Goal: Task Accomplishment & Management: Manage account settings

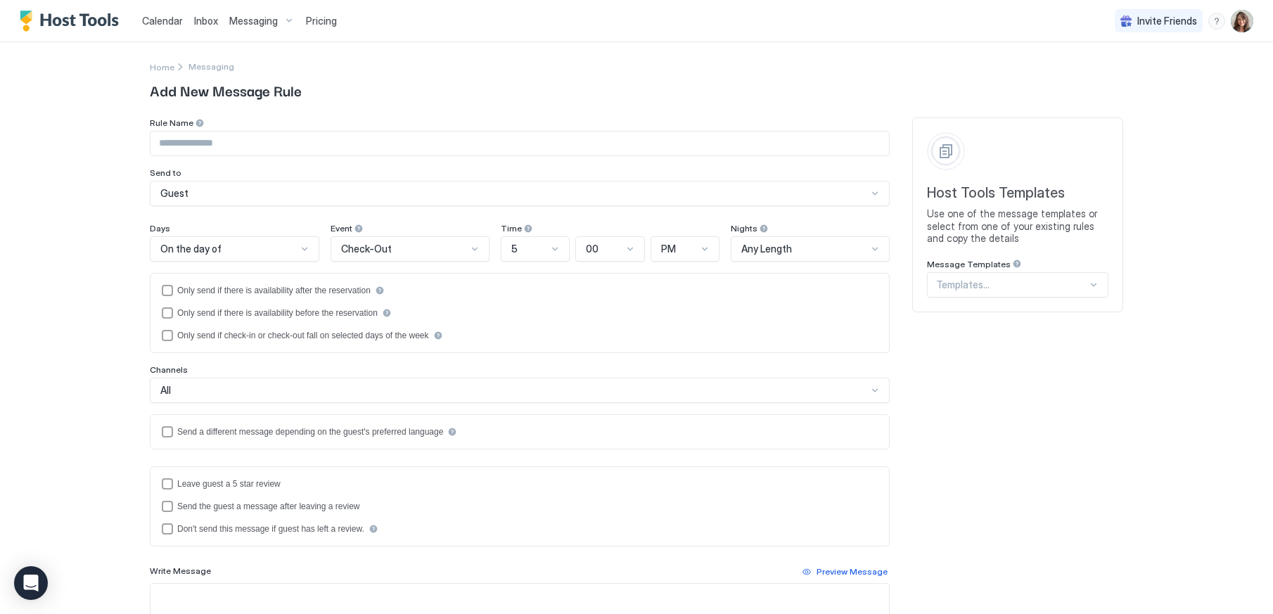
click at [260, 18] on span "Messaging" at bounding box center [253, 21] width 49 height 13
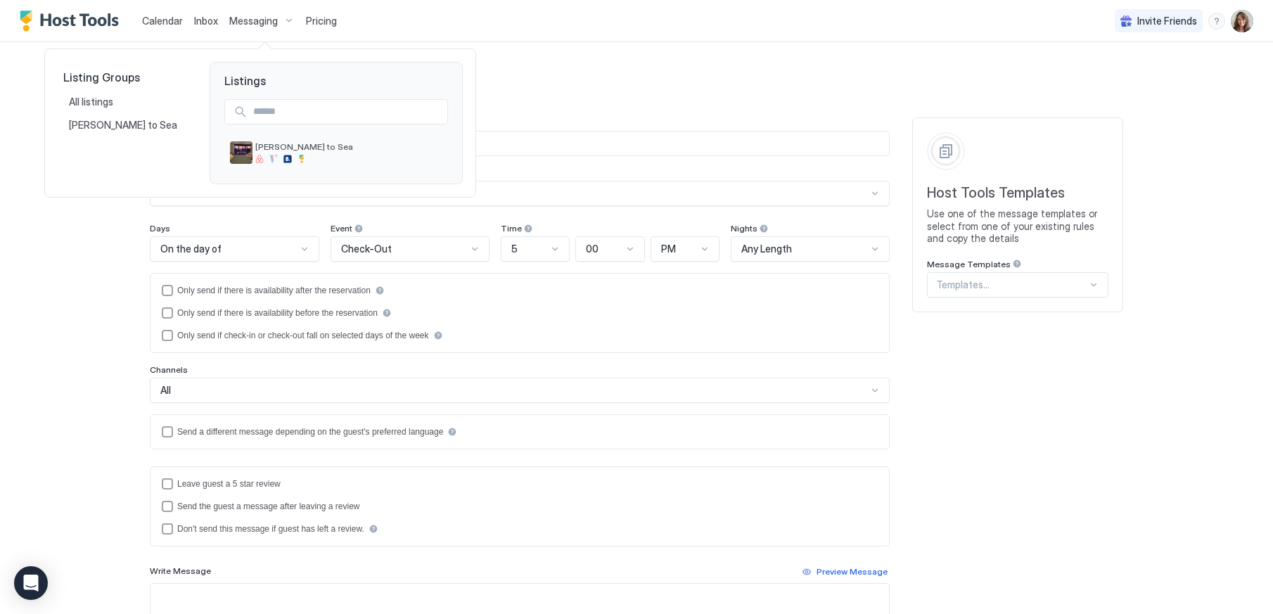
click at [551, 70] on div at bounding box center [636, 307] width 1273 height 614
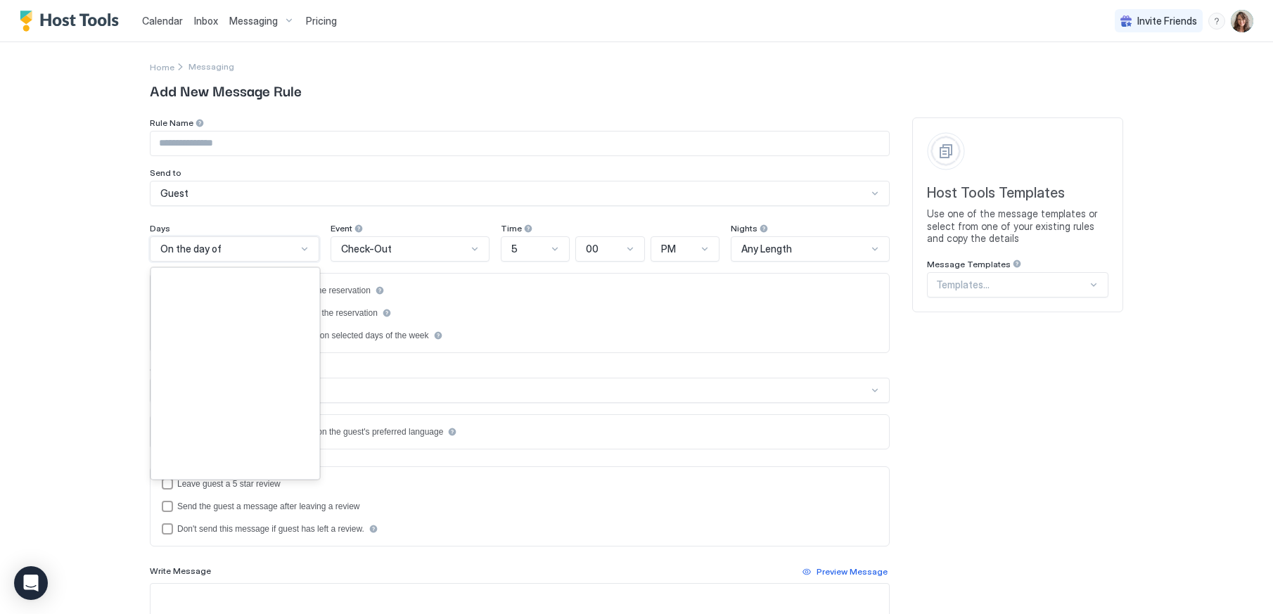
scroll to position [2030, 0]
click at [273, 248] on div "On the day of" at bounding box center [228, 249] width 136 height 13
click at [522, 298] on div "Only send if there is availability after the reservation Only send if there is …" at bounding box center [520, 313] width 716 height 56
click at [1231, 25] on img "User profile" at bounding box center [1242, 21] width 23 height 23
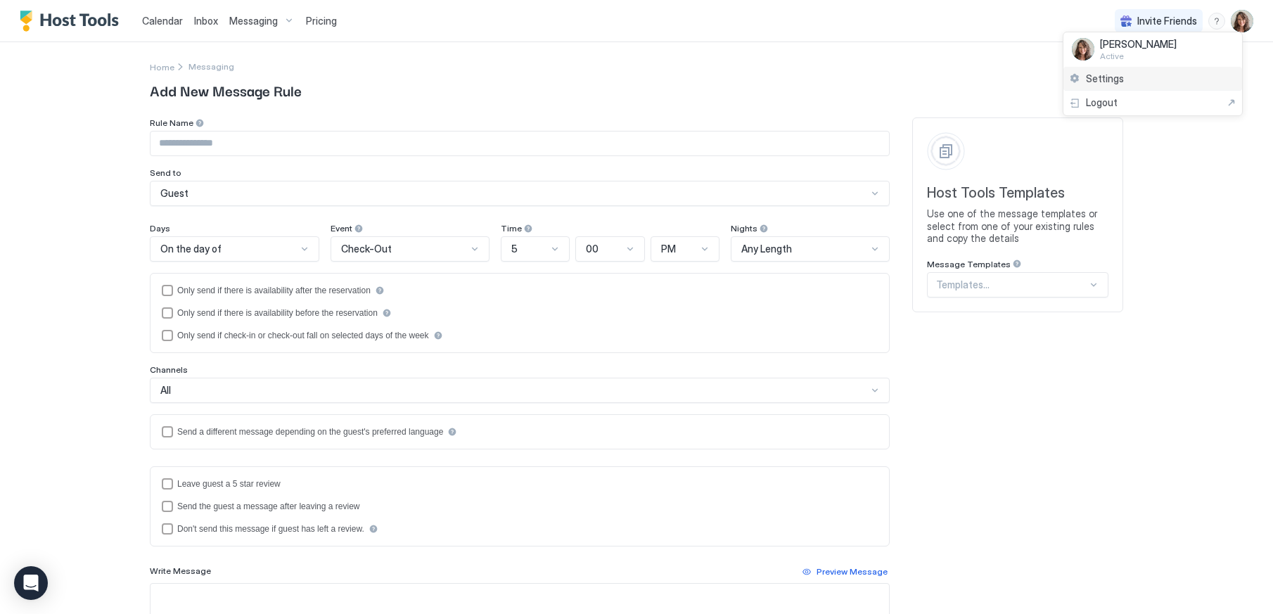
click at [1118, 77] on span "Settings" at bounding box center [1105, 78] width 38 height 13
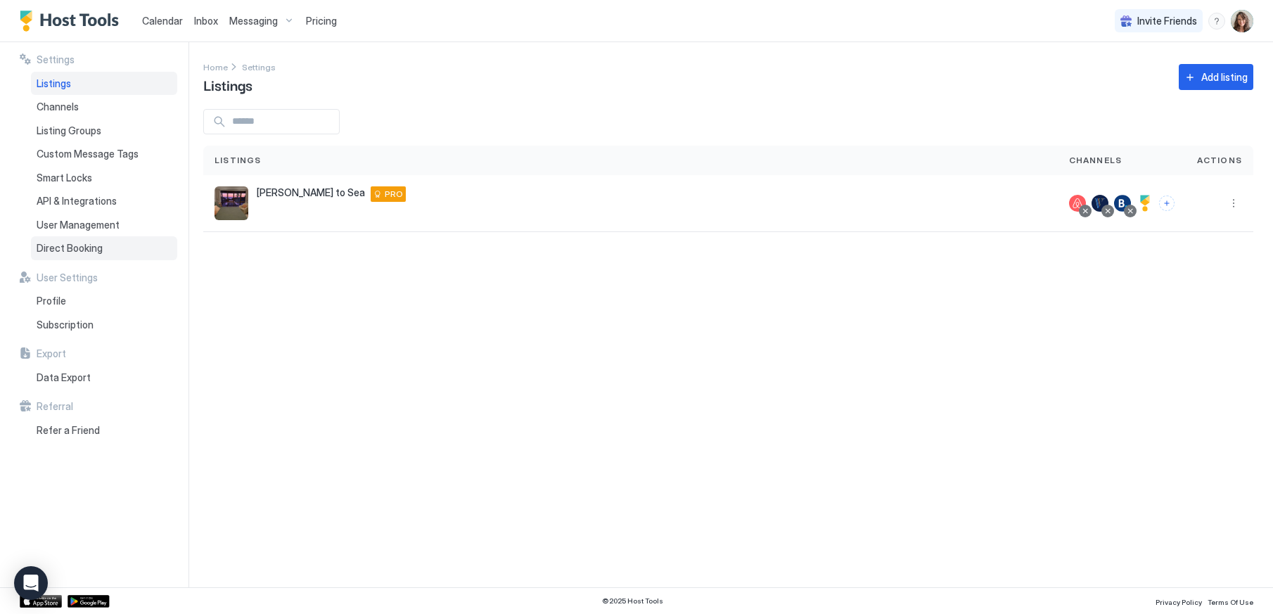
click at [81, 250] on span "Direct Booking" at bounding box center [70, 248] width 66 height 13
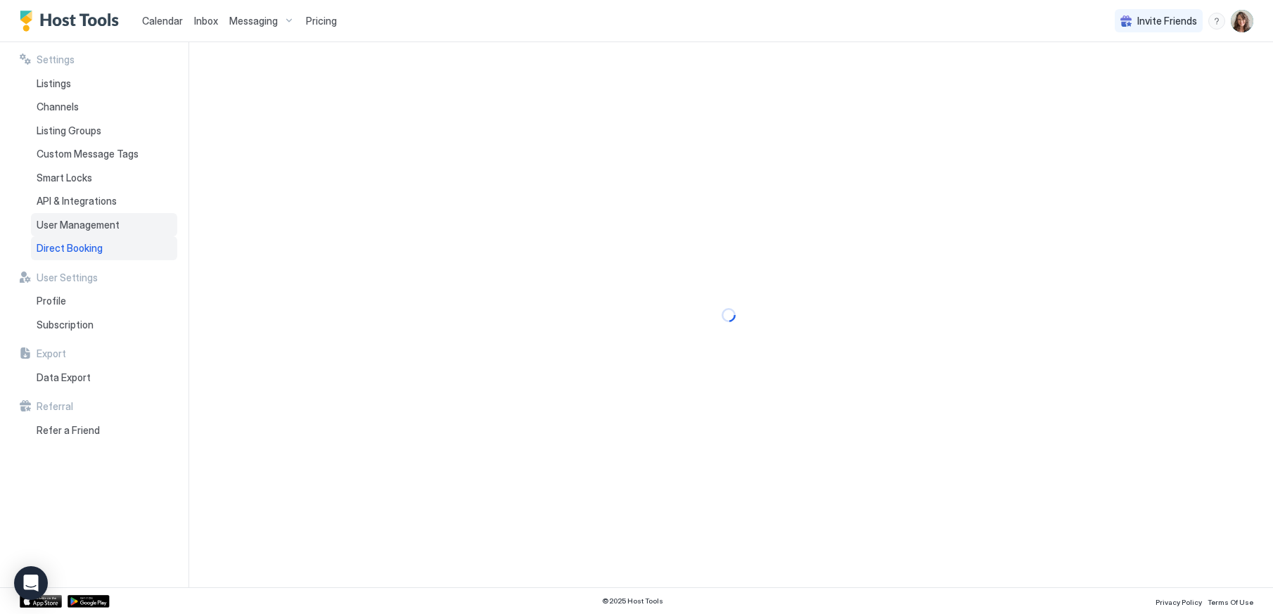
click at [82, 223] on span "User Management" at bounding box center [78, 225] width 83 height 13
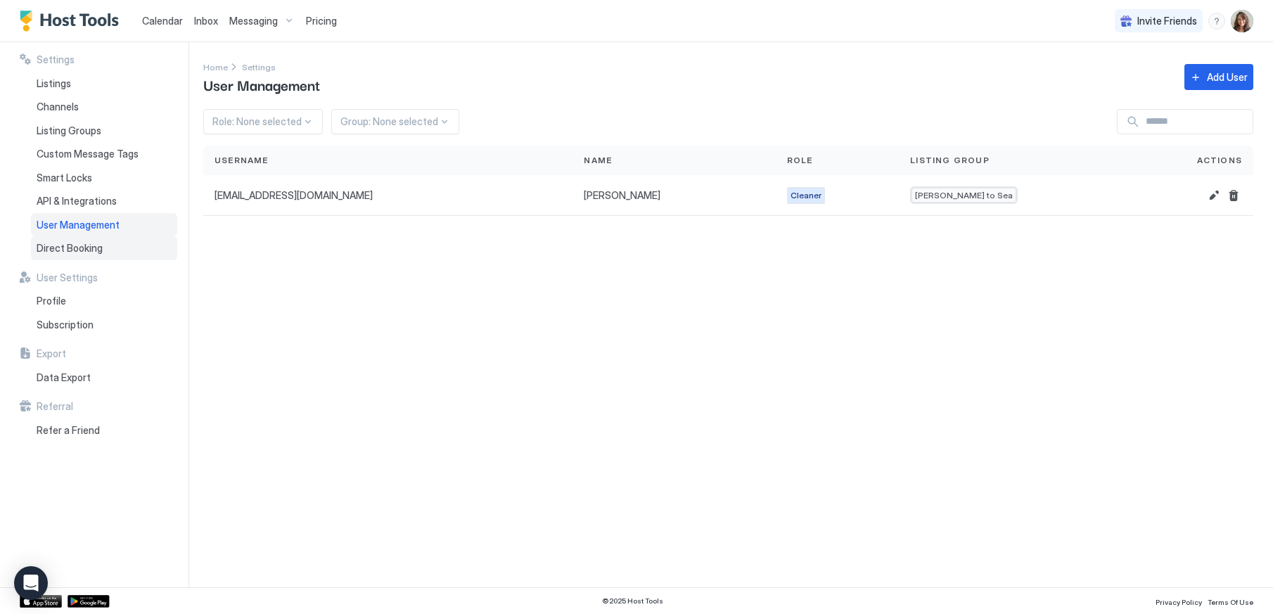
click at [69, 246] on span "Direct Booking" at bounding box center [70, 248] width 66 height 13
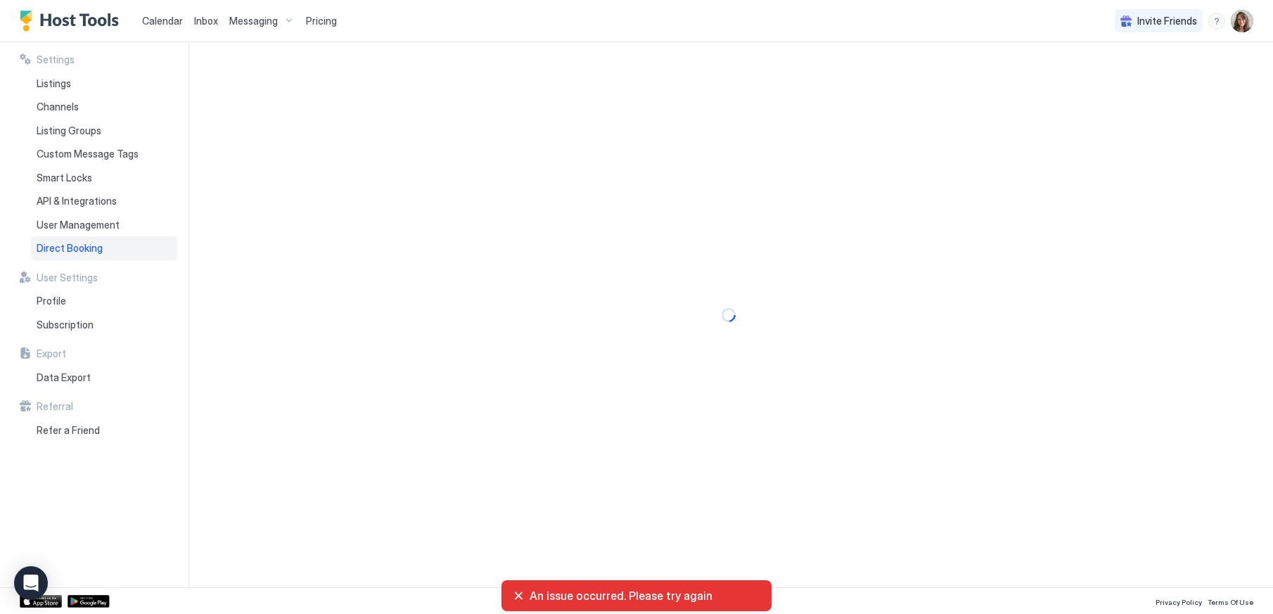
click at [519, 593] on div "An issue occurred. Please try again" at bounding box center [637, 596] width 248 height 14
click at [72, 246] on span "Direct Booking" at bounding box center [70, 248] width 66 height 13
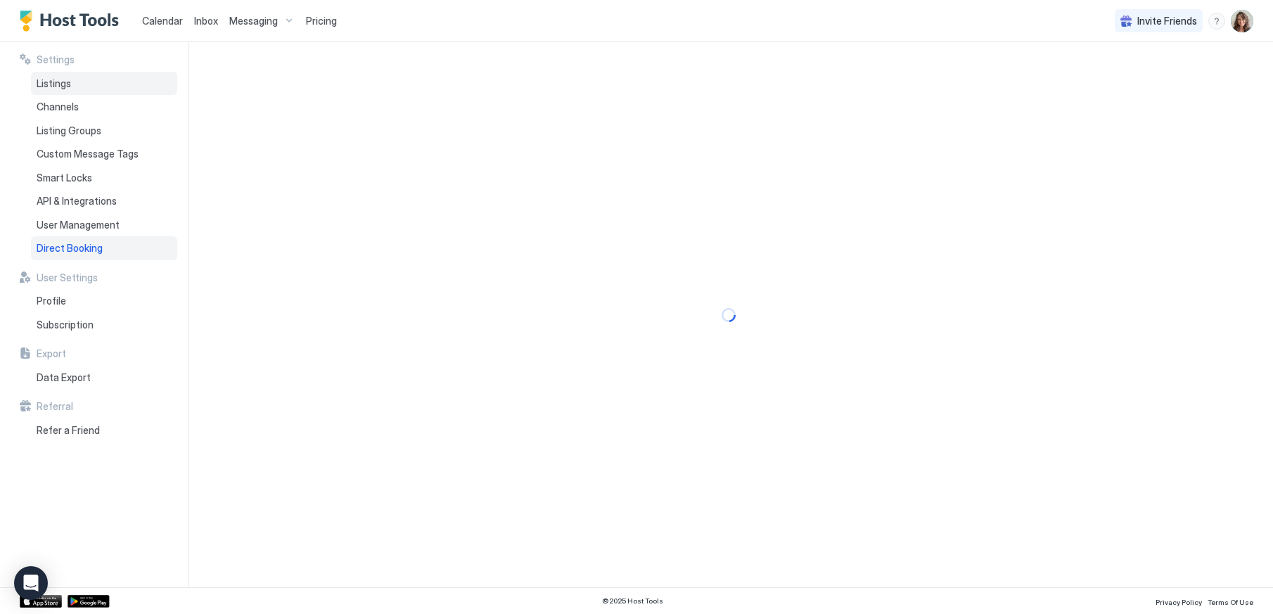
click at [50, 82] on span "Listings" at bounding box center [54, 83] width 34 height 13
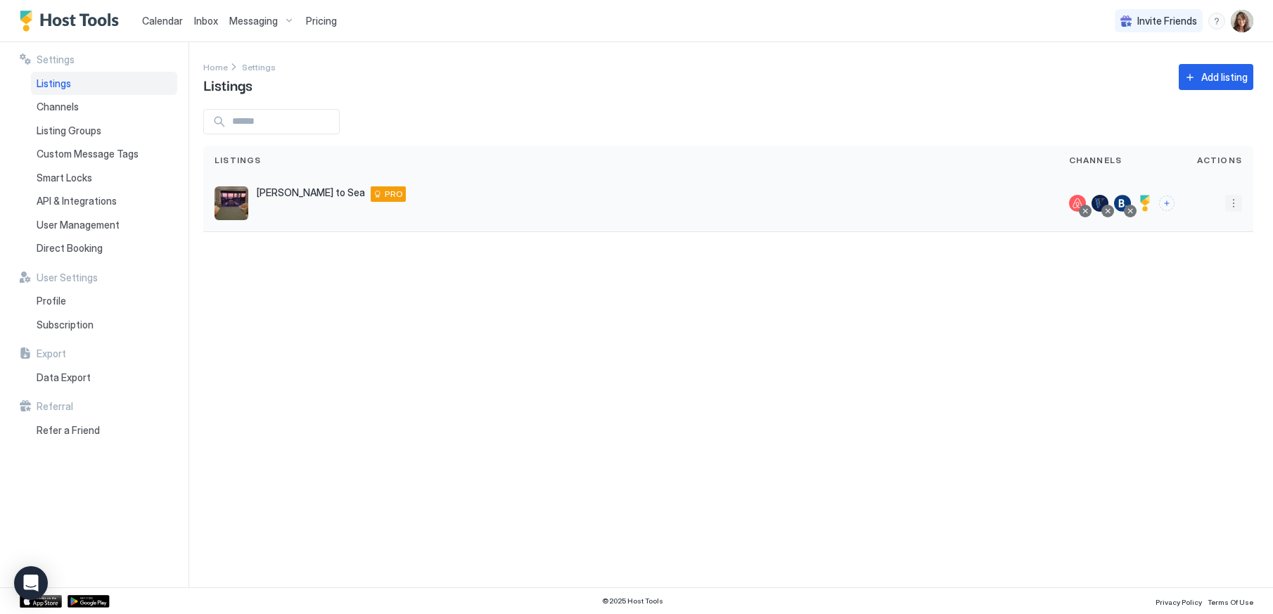
click at [1230, 204] on button "More options" at bounding box center [1234, 203] width 17 height 17
click at [1204, 268] on span "Listing Settings" at bounding box center [1202, 268] width 63 height 11
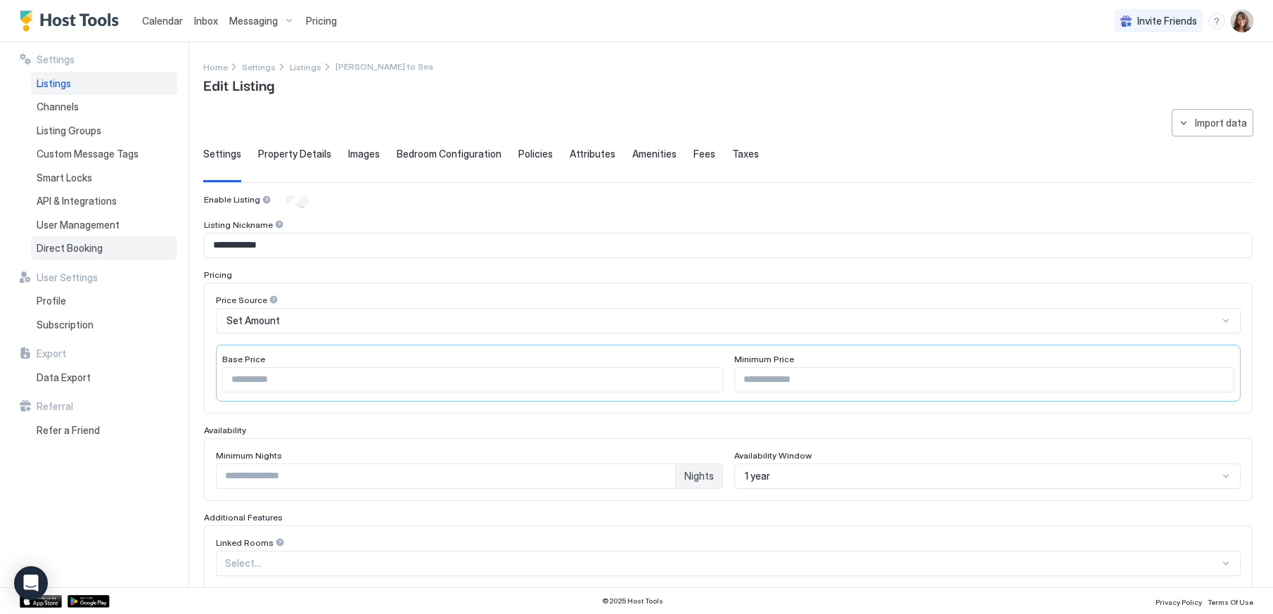
click at [80, 246] on span "Direct Booking" at bounding box center [70, 248] width 66 height 13
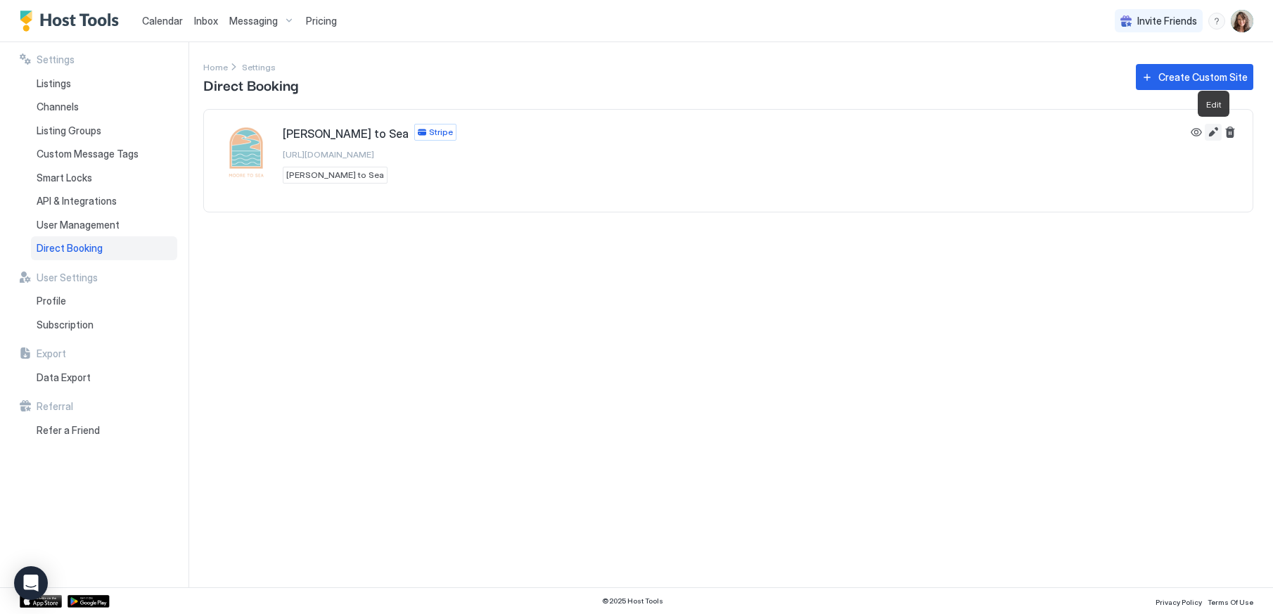
click at [1215, 130] on button "Edit" at bounding box center [1213, 132] width 17 height 17
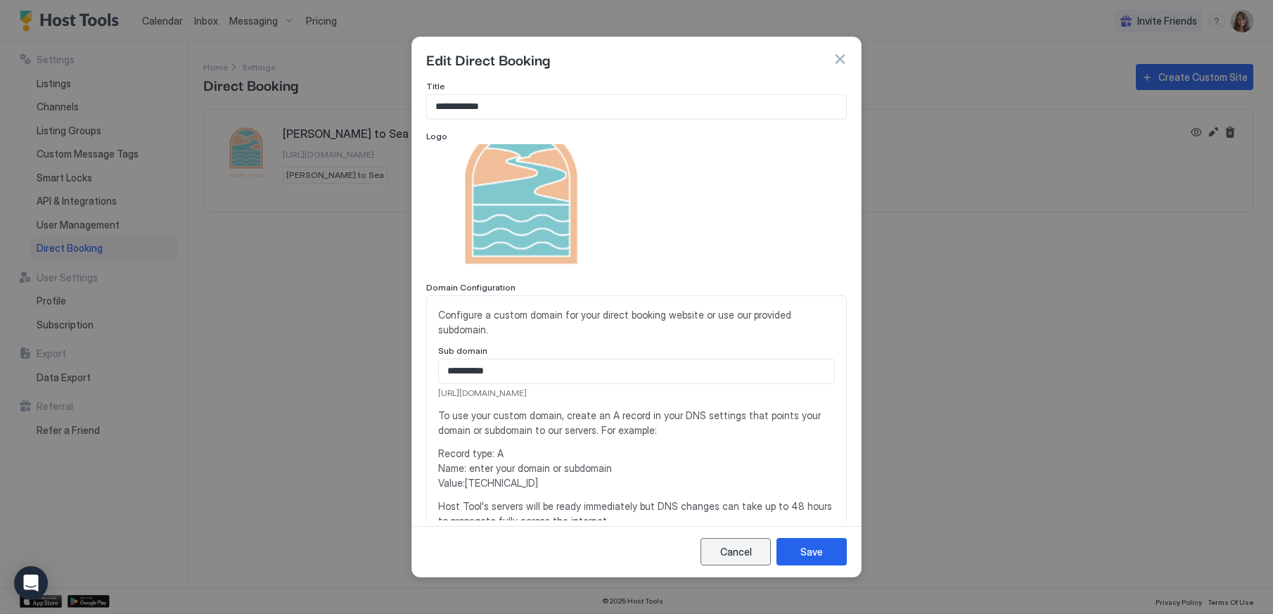
click at [734, 555] on div "Cancel" at bounding box center [736, 552] width 32 height 15
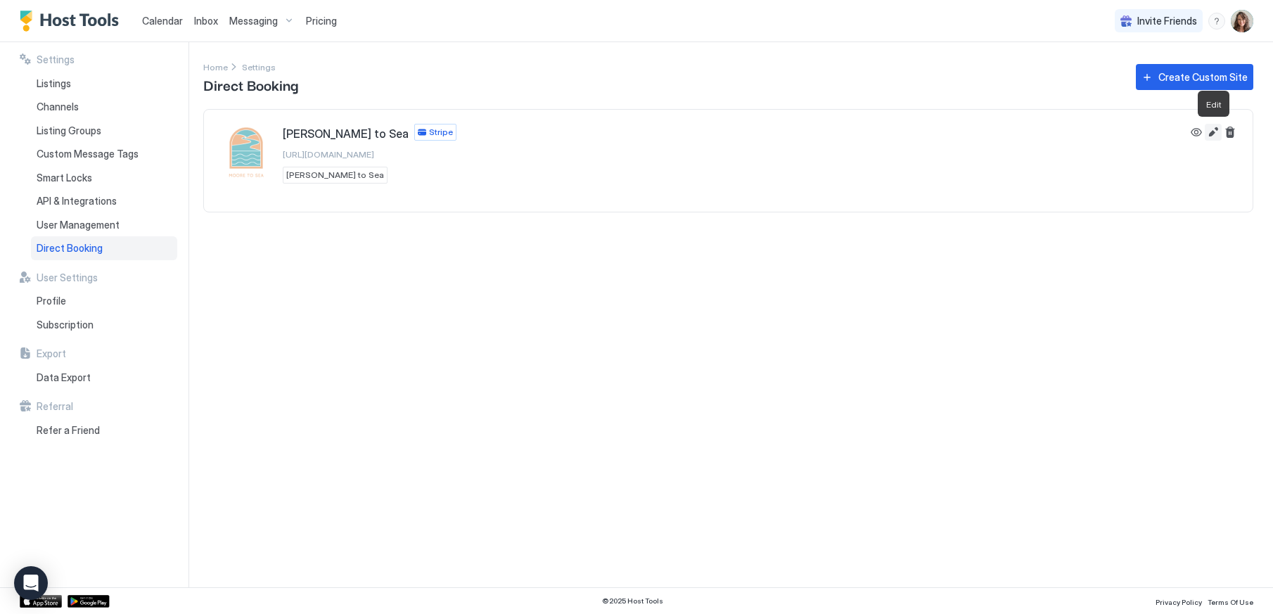
click at [1217, 135] on button "Edit" at bounding box center [1213, 132] width 17 height 17
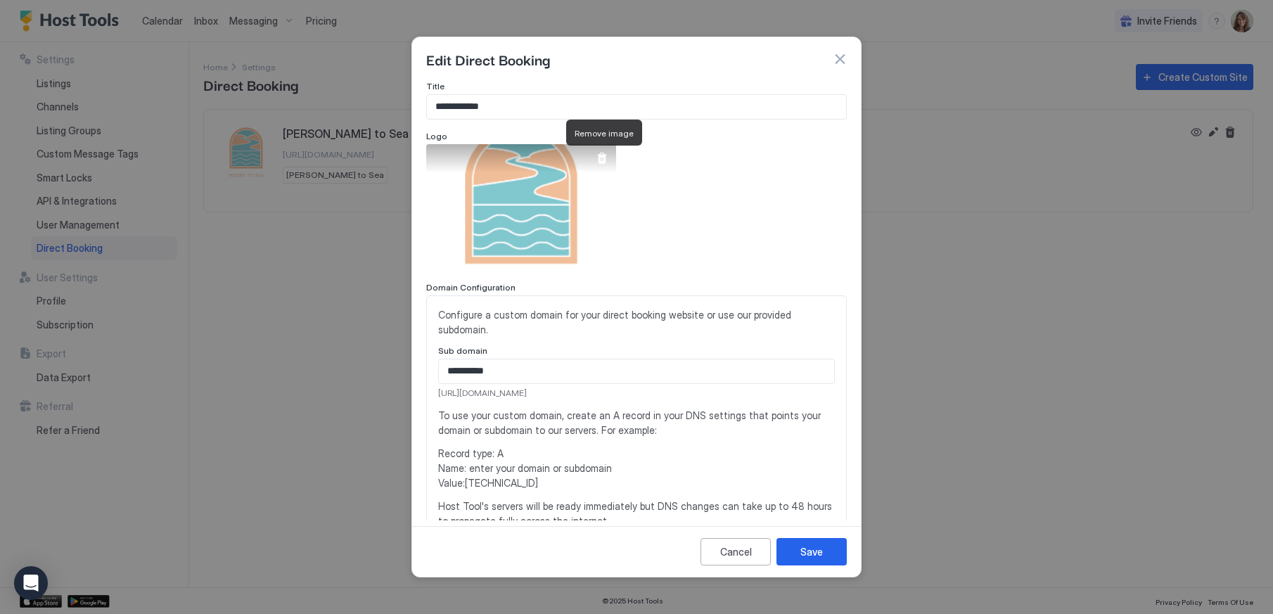
click at [605, 159] on div at bounding box center [602, 158] width 11 height 11
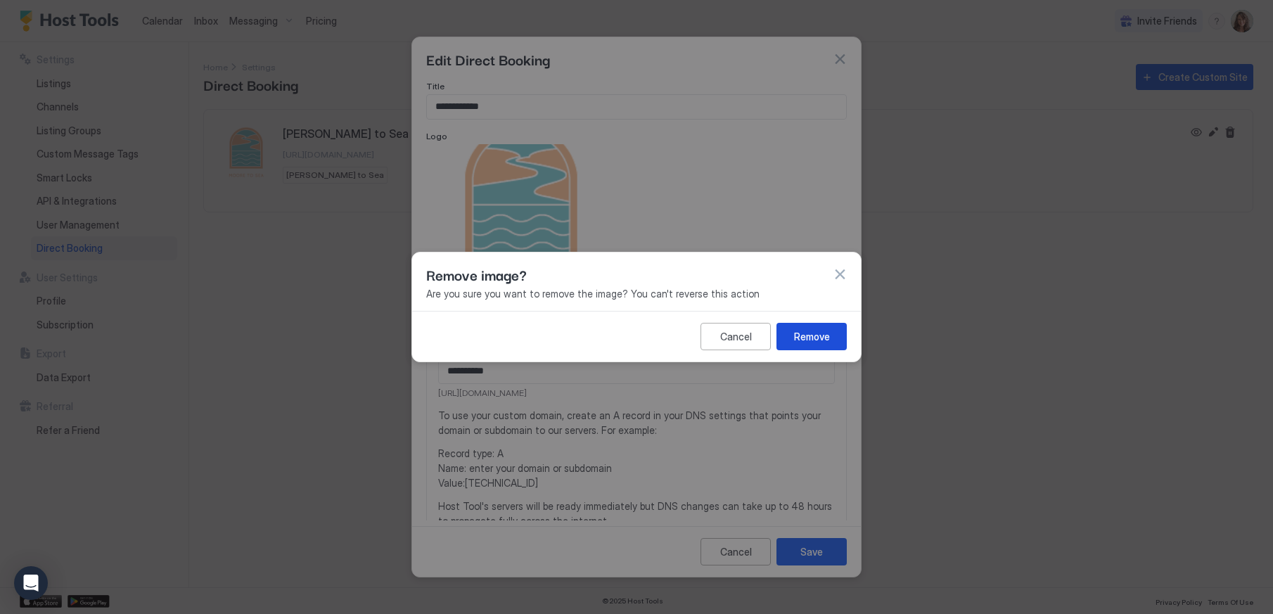
click at [816, 339] on div "Remove" at bounding box center [812, 336] width 36 height 15
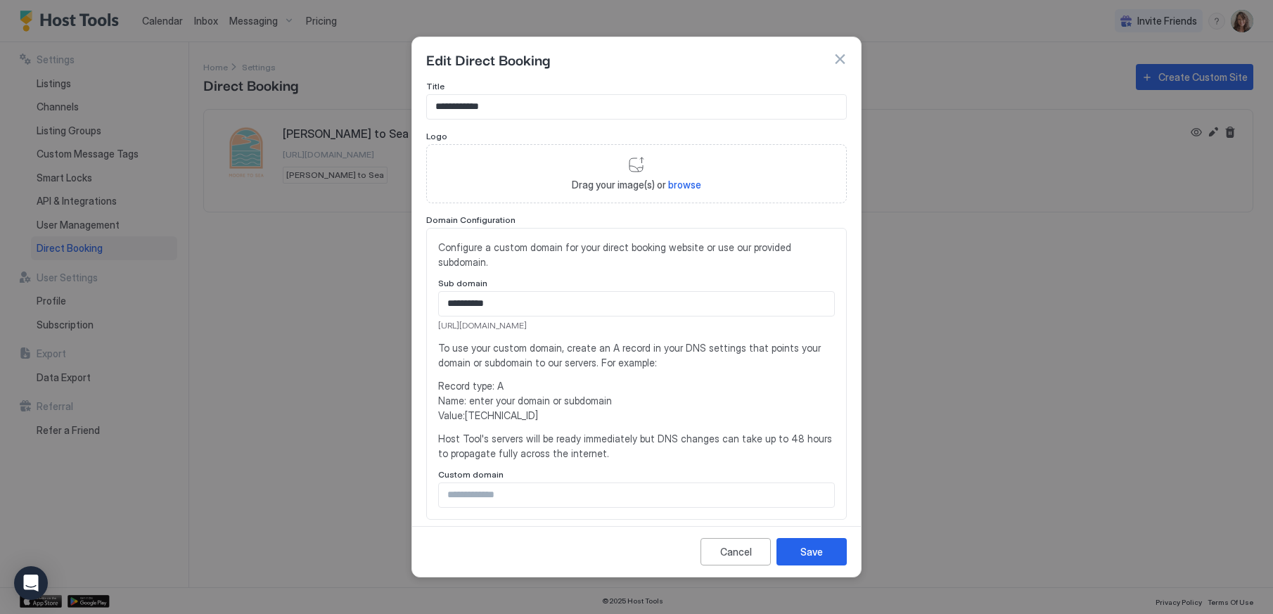
click at [628, 168] on div "Drag your image(s) or browse" at bounding box center [636, 173] width 421 height 59
type input "**********"
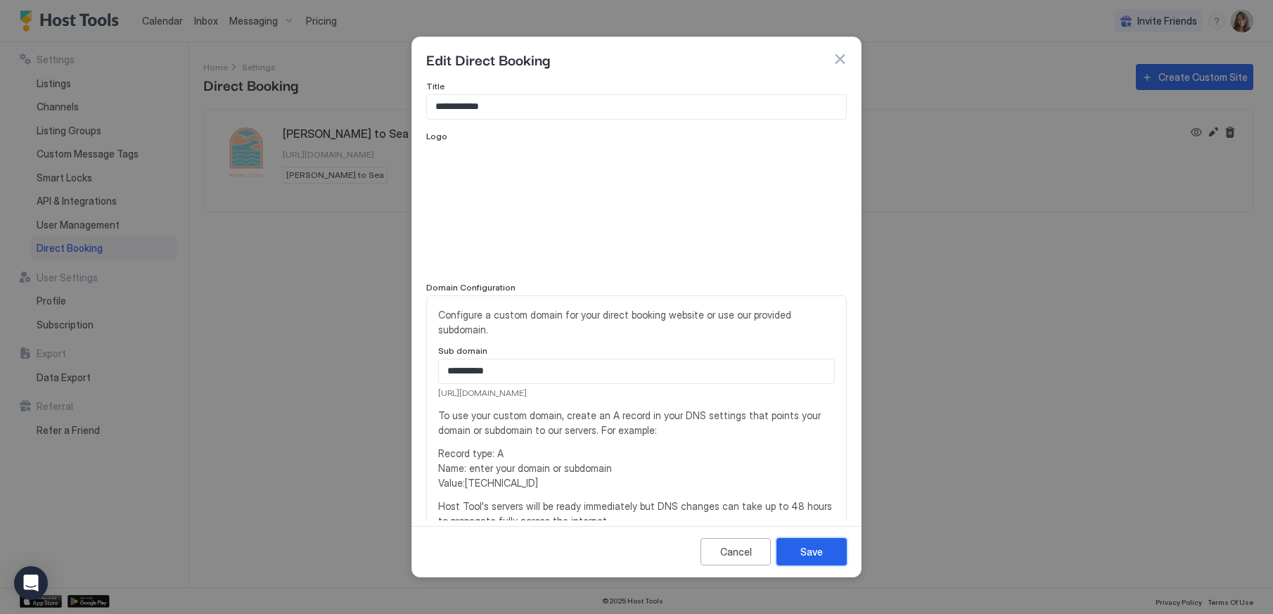
click at [820, 546] on div "Save" at bounding box center [812, 552] width 23 height 15
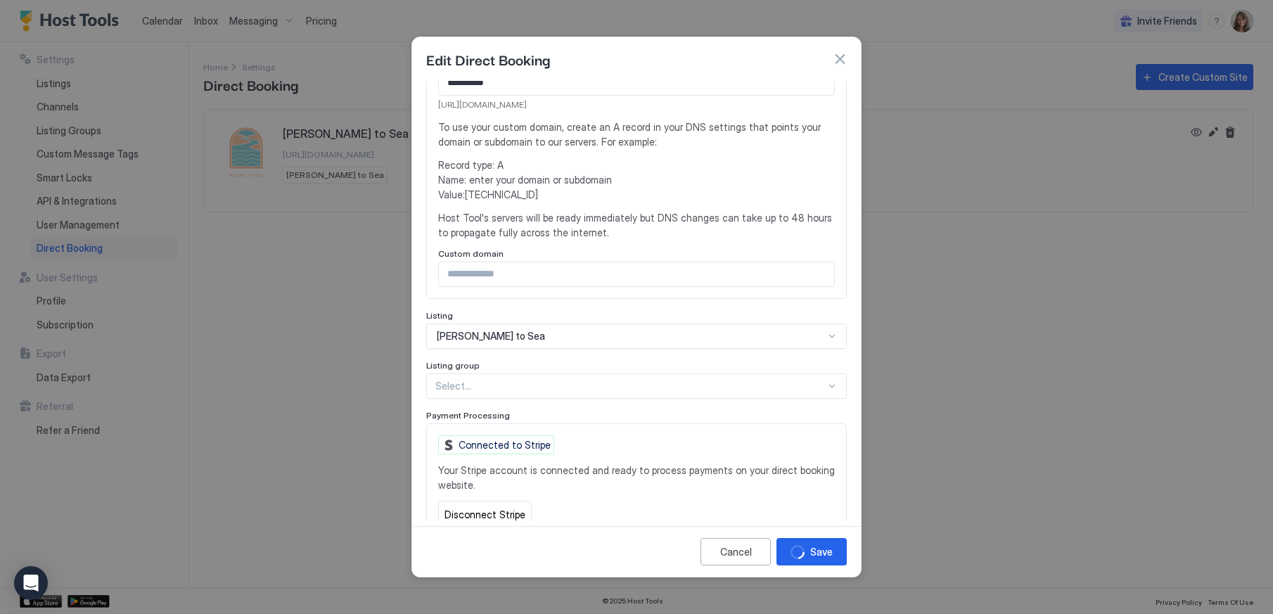
scroll to position [299, 0]
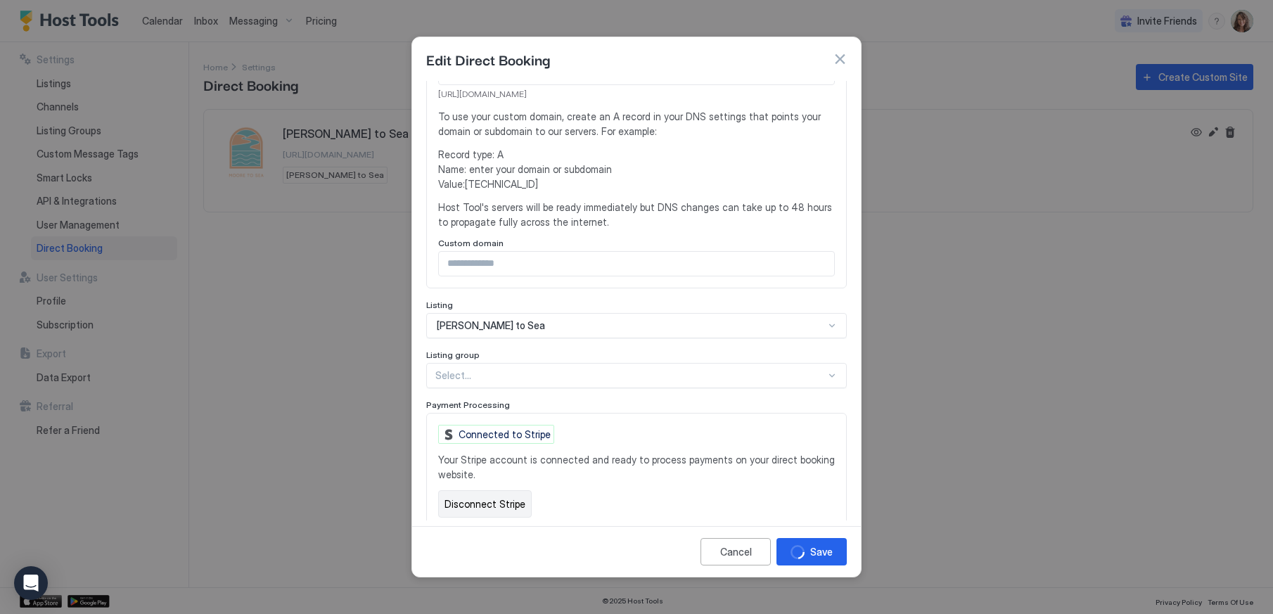
click at [485, 503] on button "Disconnect Stripe" at bounding box center [485, 503] width 94 height 27
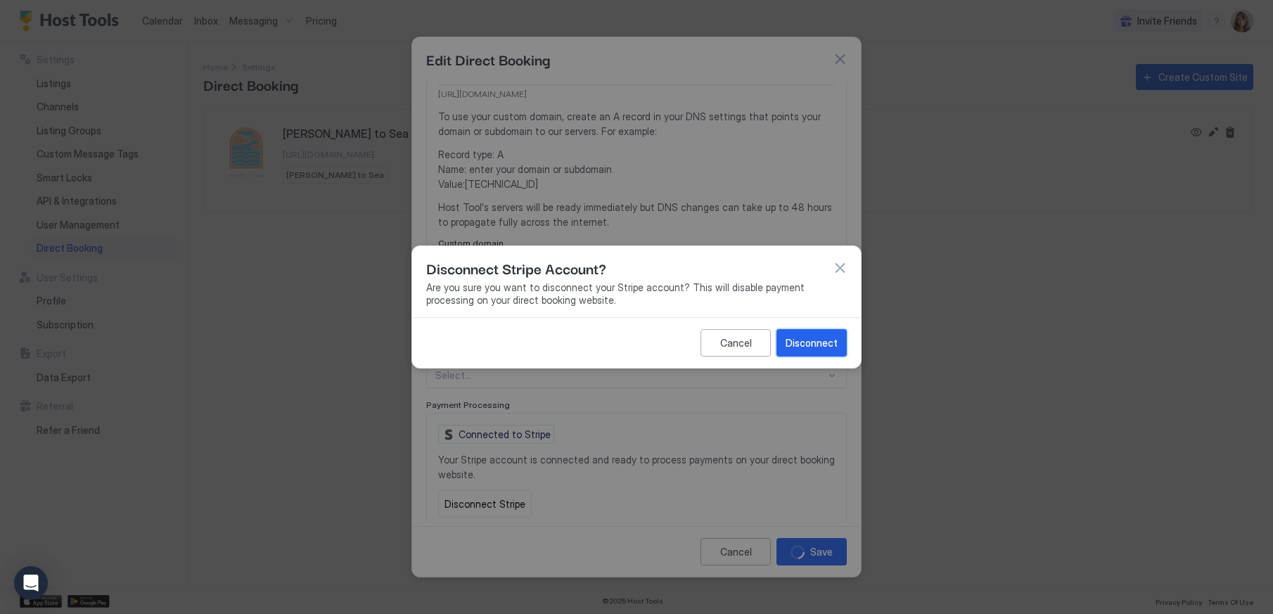
click at [819, 340] on div "Disconnect" at bounding box center [812, 343] width 52 height 15
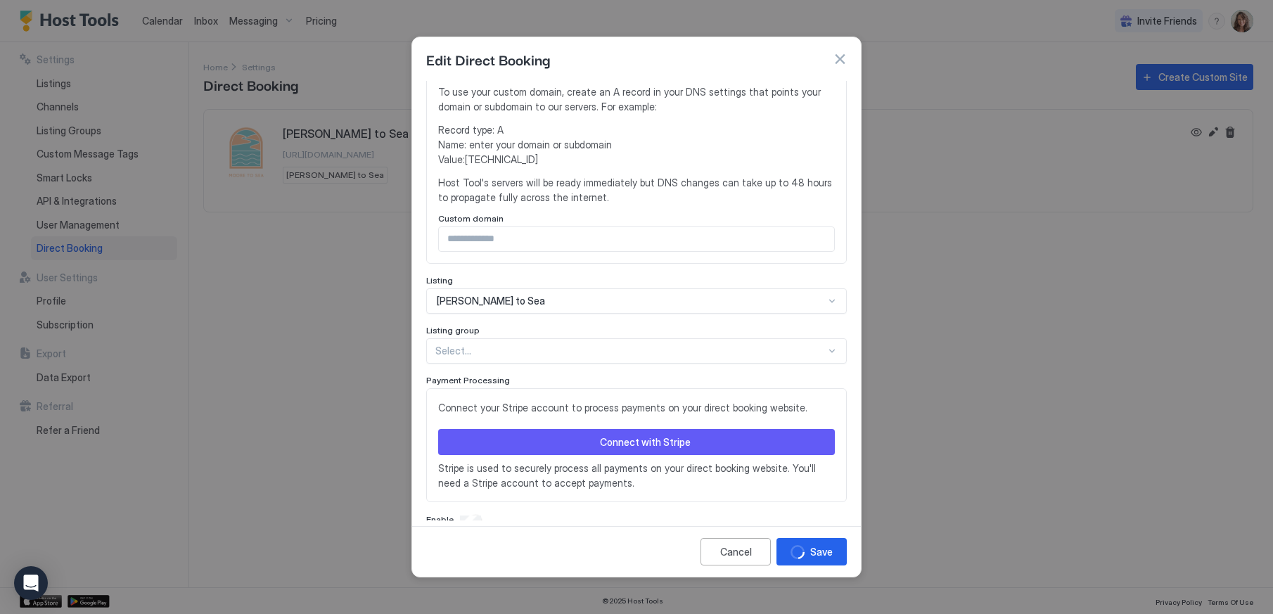
scroll to position [334, 0]
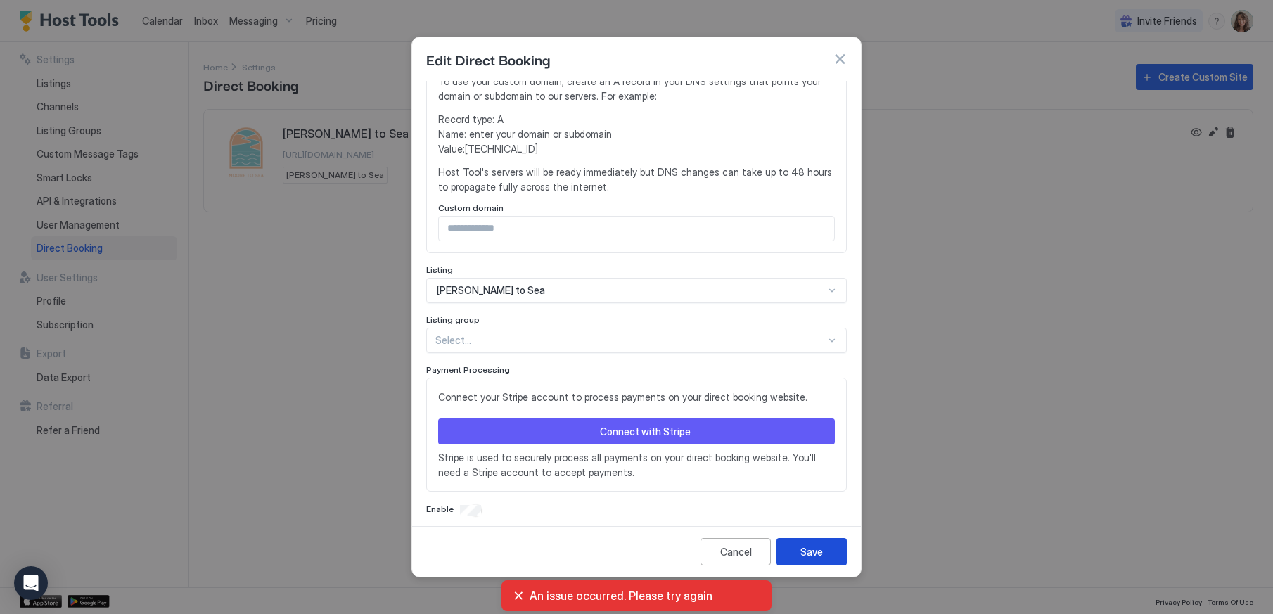
click at [815, 546] on div "Save" at bounding box center [812, 552] width 23 height 15
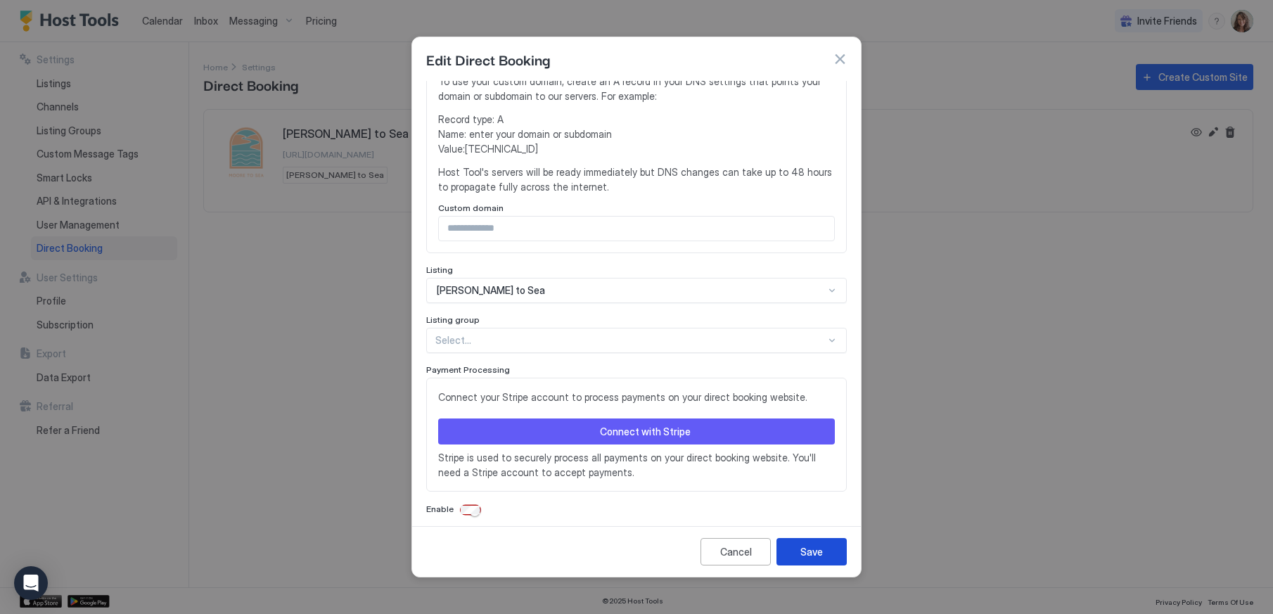
click at [811, 549] on div "Save" at bounding box center [812, 552] width 23 height 15
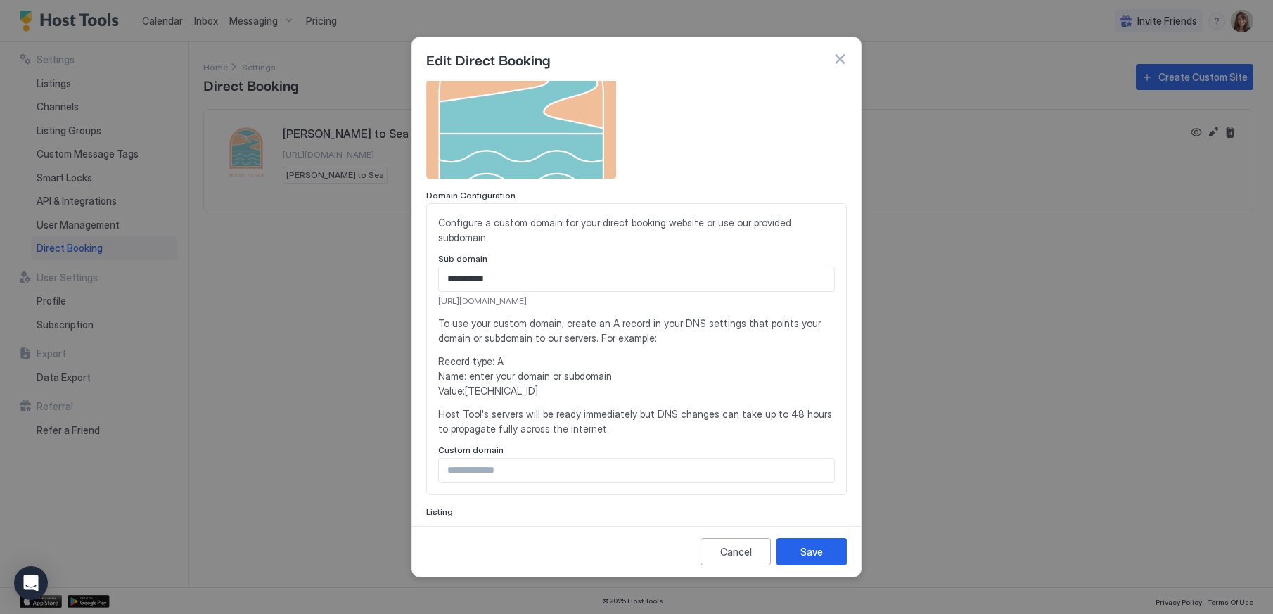
scroll to position [0, 0]
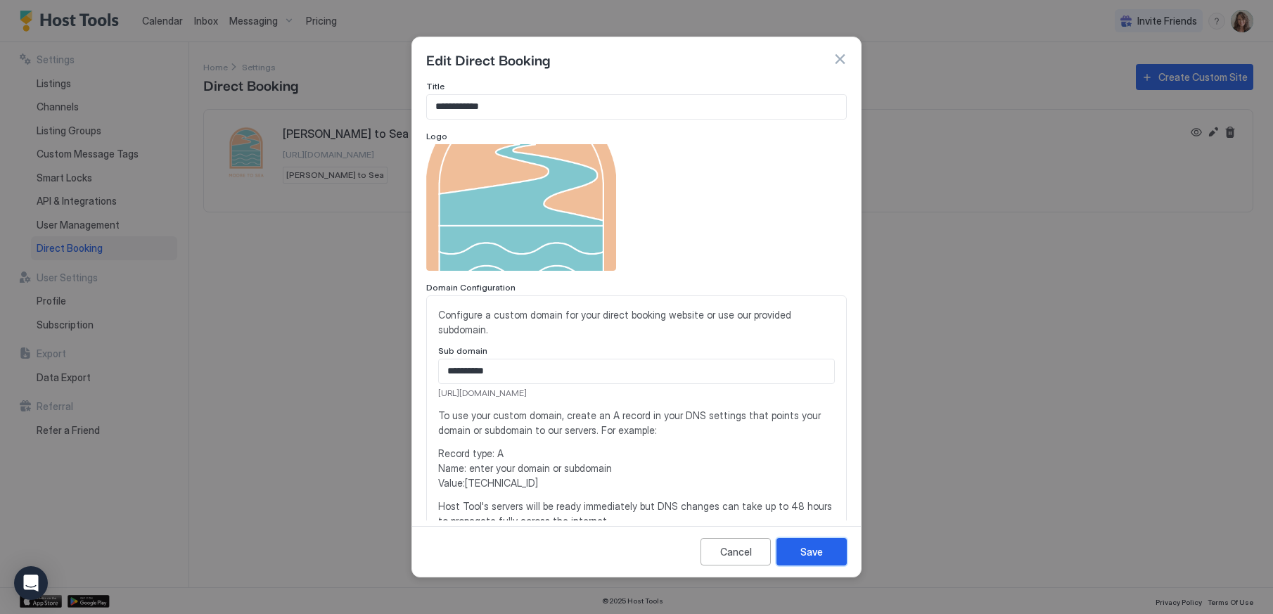
click at [806, 545] on div "Save" at bounding box center [812, 552] width 23 height 15
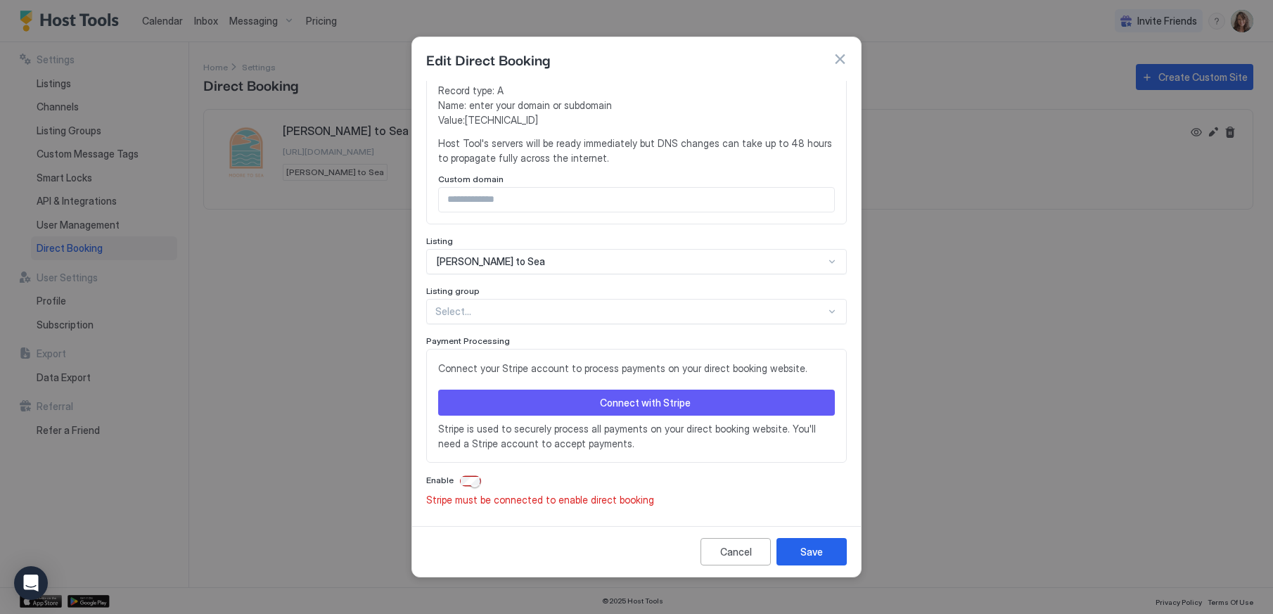
scroll to position [345, 0]
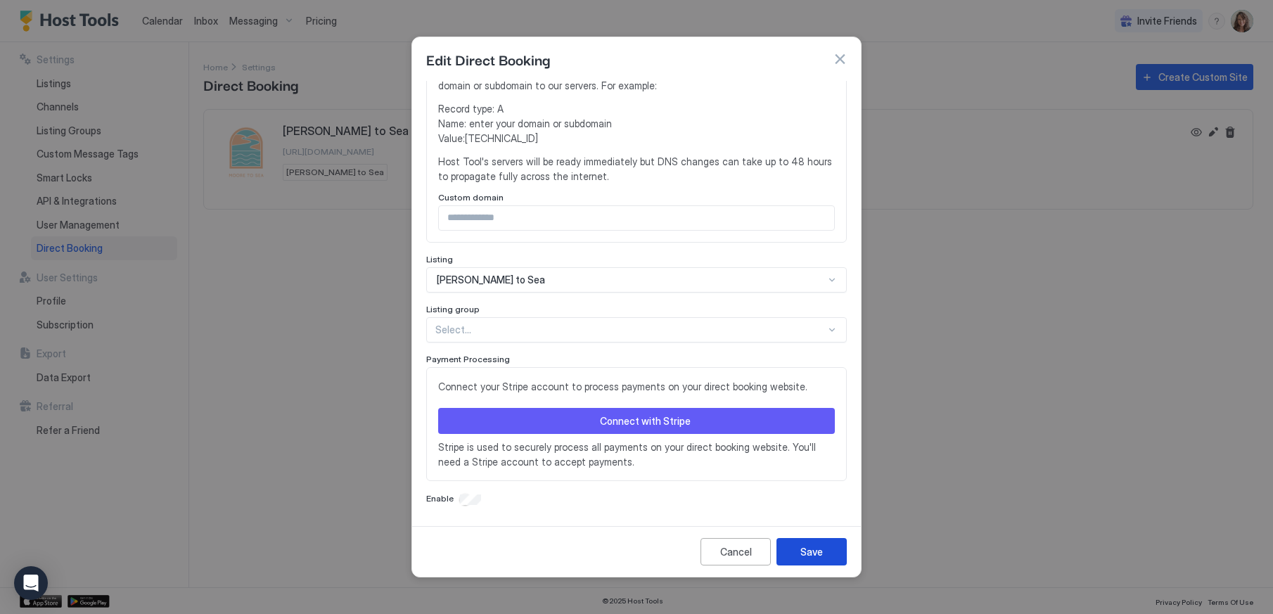
click at [824, 544] on button "Save" at bounding box center [812, 551] width 70 height 27
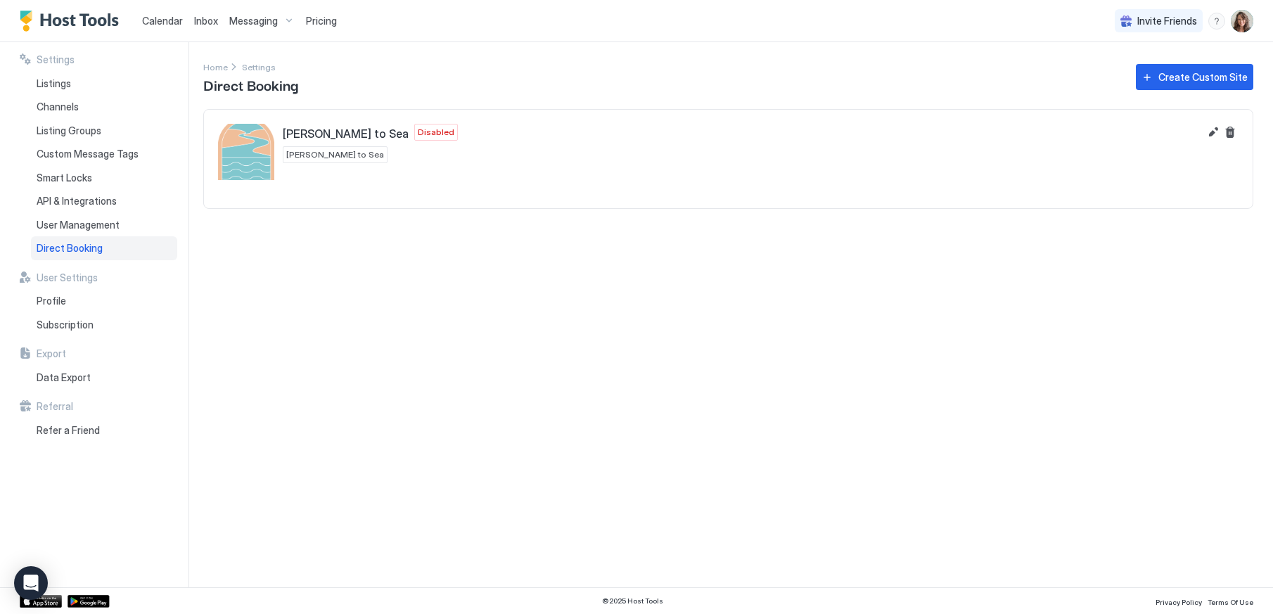
click at [166, 15] on span "Calendar" at bounding box center [162, 21] width 41 height 12
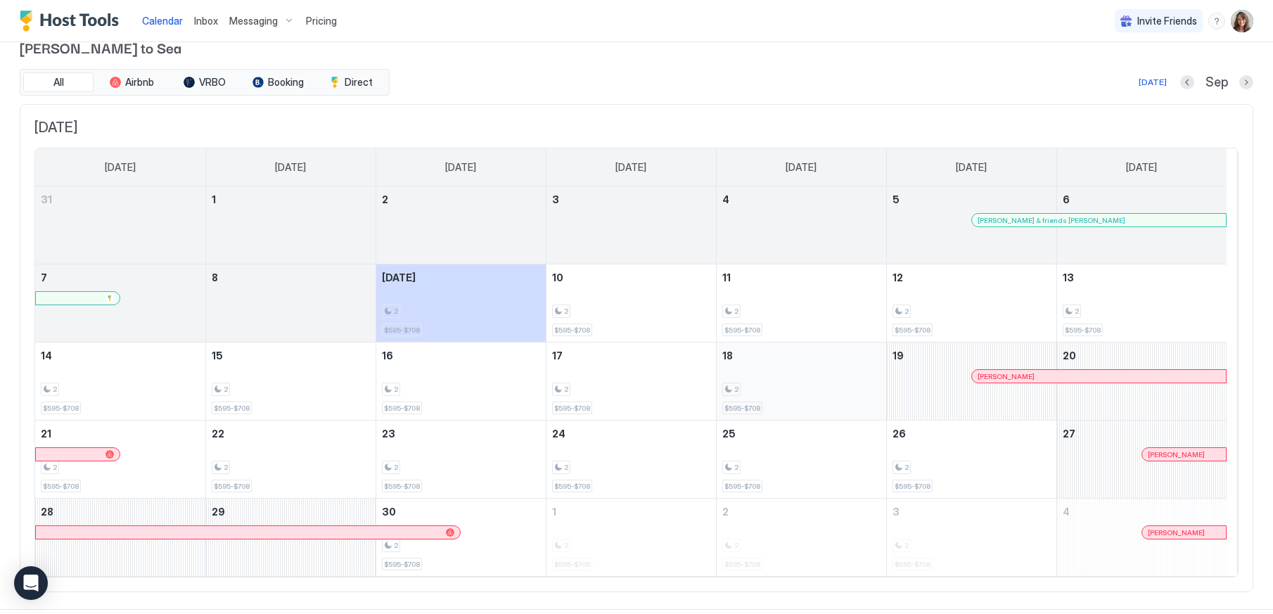
scroll to position [43, 0]
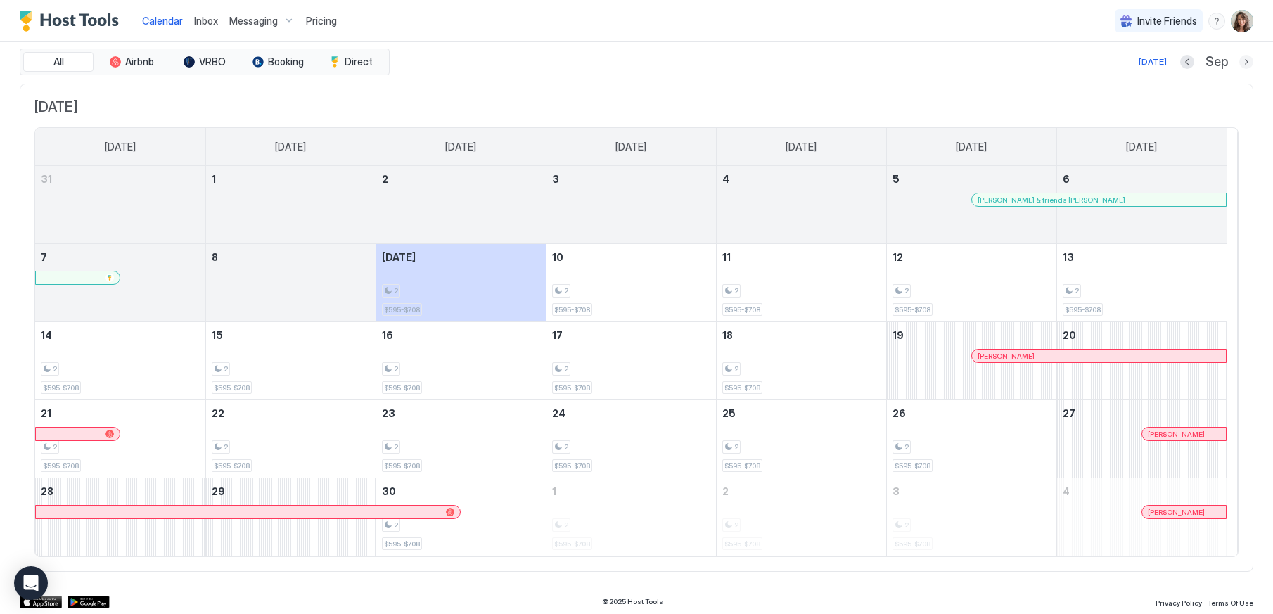
click at [1240, 56] on button "Next month" at bounding box center [1247, 62] width 14 height 14
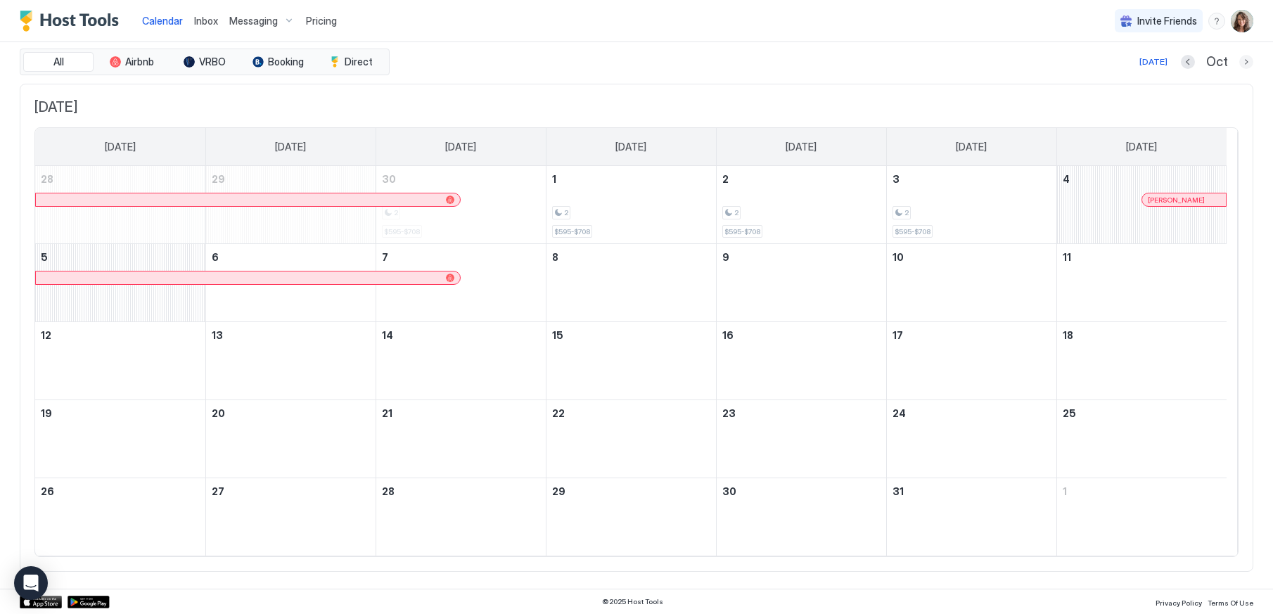
scroll to position [0, 0]
